Goal: Information Seeking & Learning: Learn about a topic

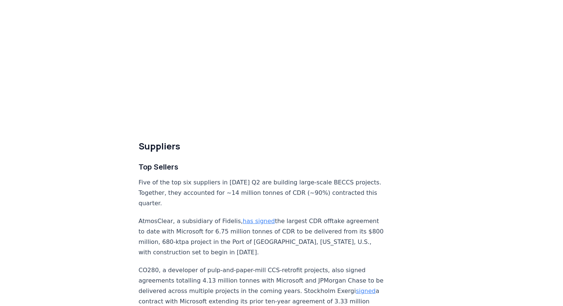
scroll to position [2384, 0]
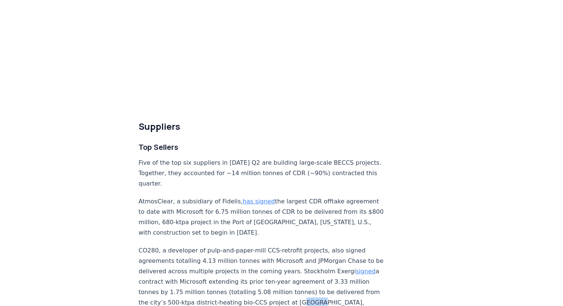
drag, startPoint x: 197, startPoint y: 177, endPoint x: 181, endPoint y: 176, distance: 15.6
drag, startPoint x: 229, startPoint y: 177, endPoint x: 179, endPoint y: 175, distance: 49.5
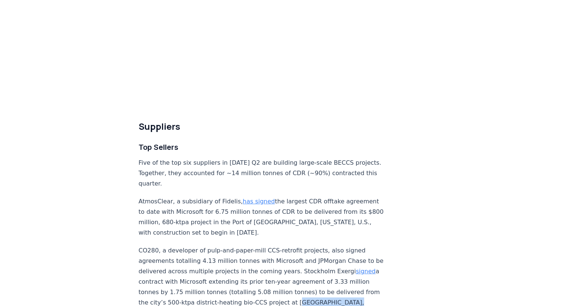
copy p "[PERSON_NAME], [GEOGRAPHIC_DATA]"
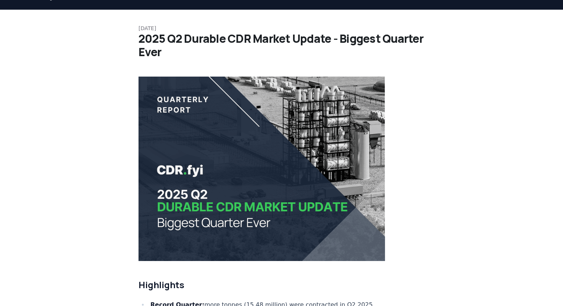
scroll to position [0, 0]
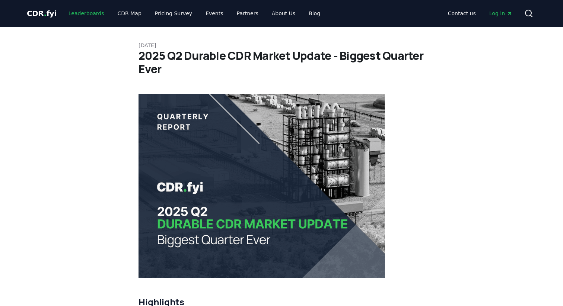
click at [80, 13] on link "Leaderboards" at bounding box center [87, 13] width 48 height 13
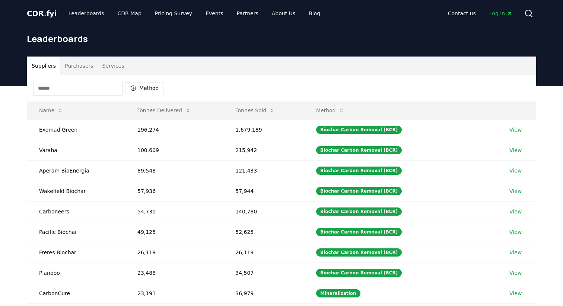
click at [68, 68] on button "Purchasers" at bounding box center [79, 66] width 38 height 18
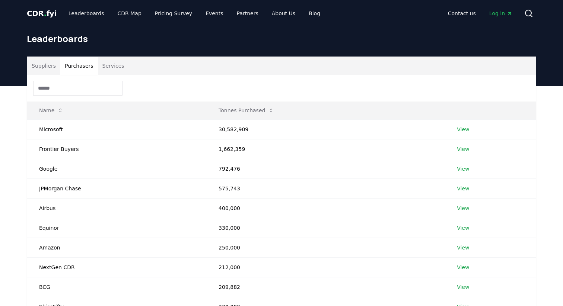
click at [103, 69] on button "Services" at bounding box center [113, 66] width 31 height 18
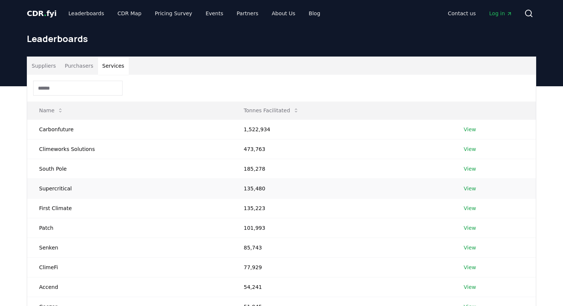
click at [468, 189] on link "View" at bounding box center [469, 188] width 12 height 7
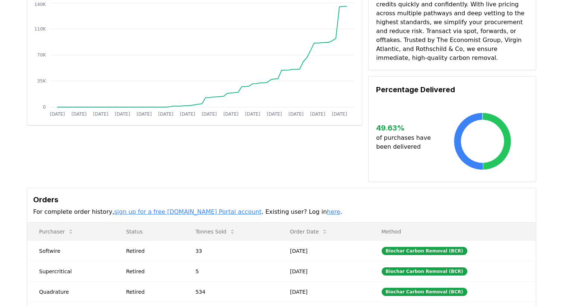
scroll to position [140, 0]
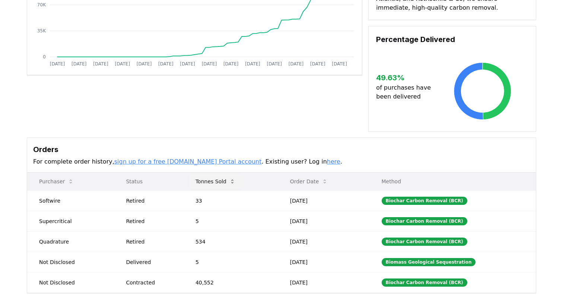
click at [233, 180] on icon at bounding box center [232, 182] width 2 height 4
click at [235, 179] on icon at bounding box center [232, 182] width 6 height 6
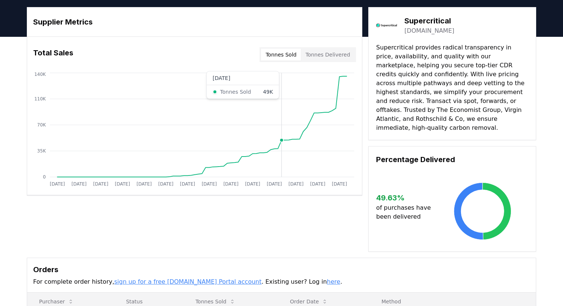
scroll to position [0, 0]
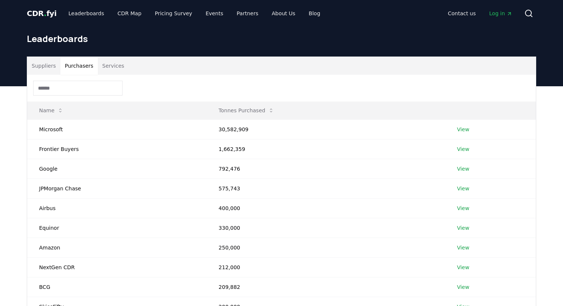
click at [71, 65] on button "Purchasers" at bounding box center [79, 66] width 38 height 18
click at [102, 67] on button "Services" at bounding box center [113, 66] width 31 height 18
click at [82, 67] on button "Purchasers" at bounding box center [79, 66] width 38 height 18
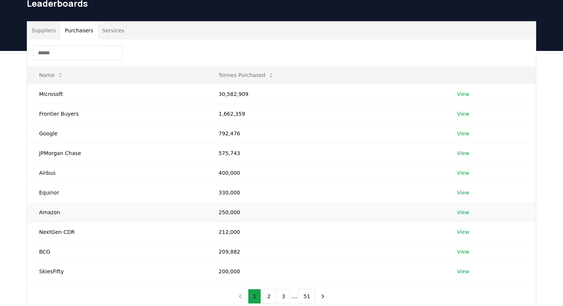
scroll to position [58, 0]
